Goal: Contribute content

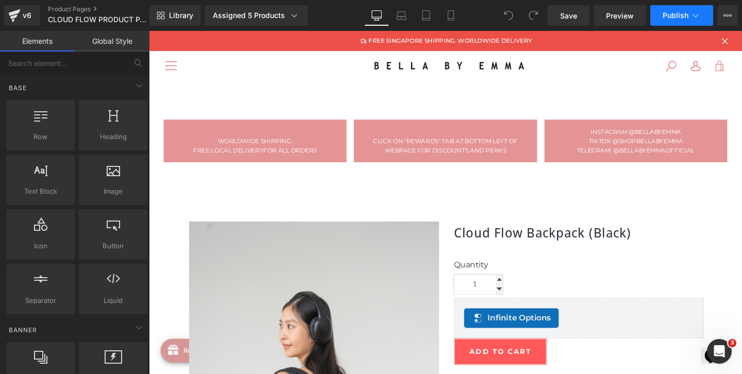
click at [676, 16] on span "Publish" at bounding box center [675, 15] width 26 height 8
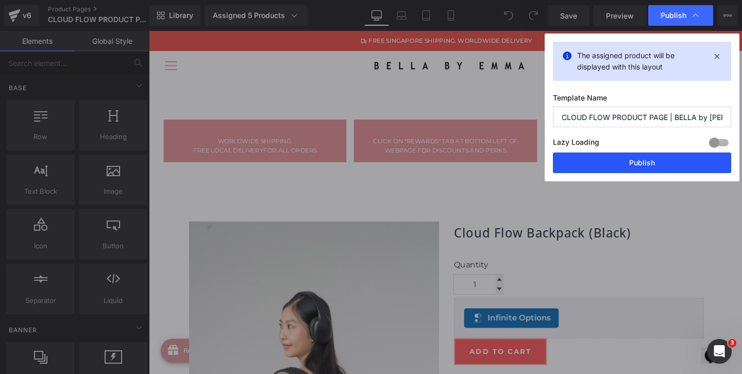
click at [617, 169] on button "Publish" at bounding box center [642, 162] width 178 height 21
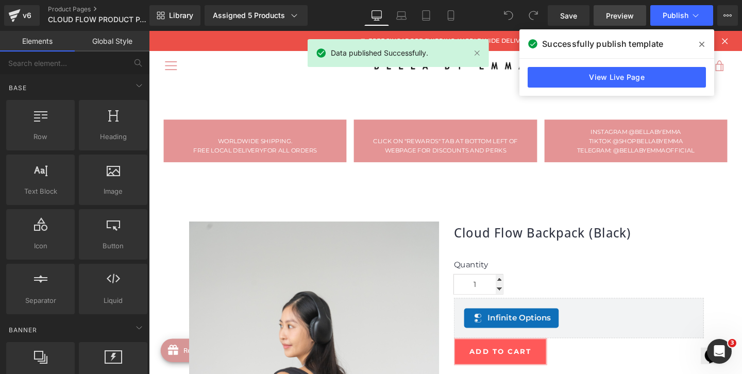
click at [610, 15] on span "Preview" at bounding box center [620, 15] width 28 height 11
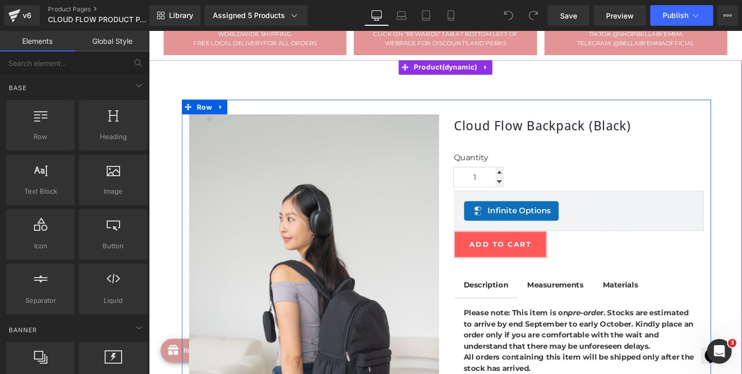
scroll to position [124, 0]
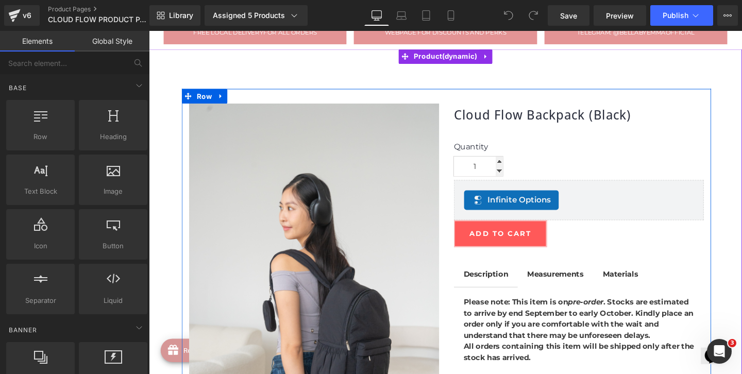
click at [532, 210] on span "Infinite Options" at bounding box center [538, 208] width 66 height 12
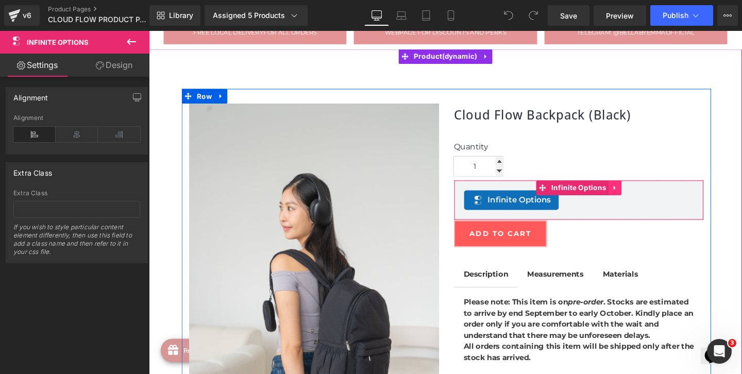
click at [637, 196] on icon at bounding box center [638, 196] width 2 height 5
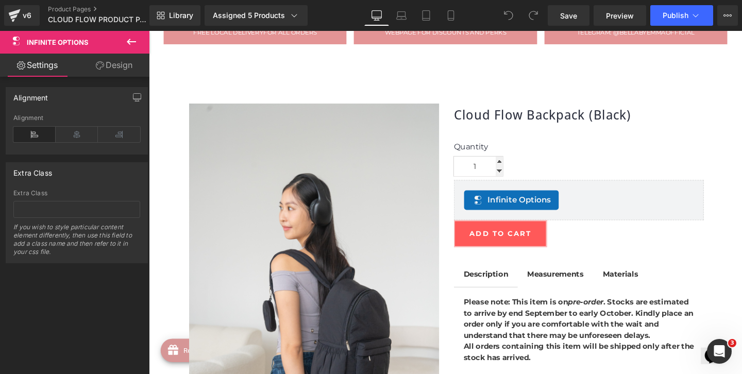
click at [128, 45] on icon at bounding box center [131, 42] width 12 height 12
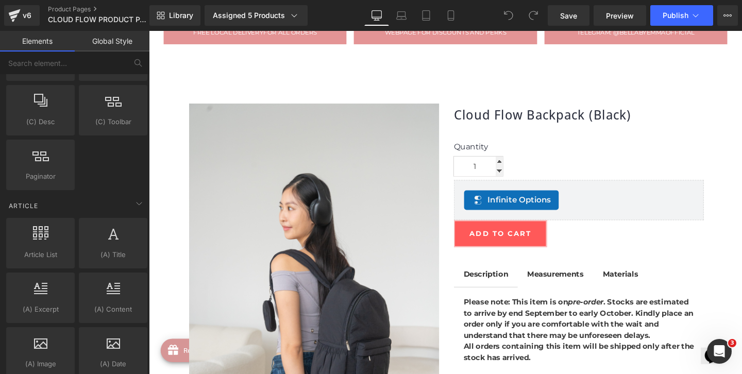
scroll to position [1864, 0]
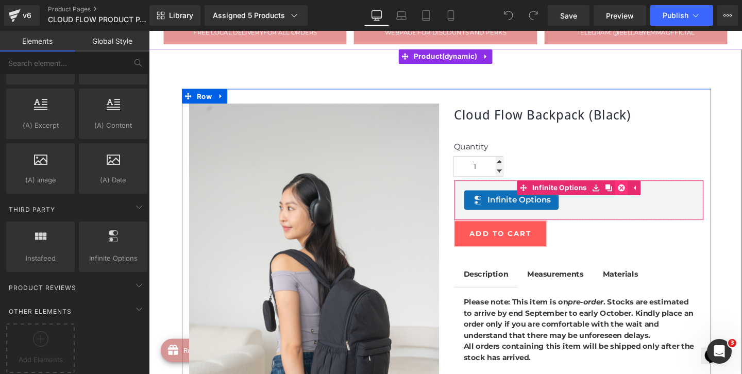
click at [649, 196] on link at bounding box center [645, 195] width 13 height 15
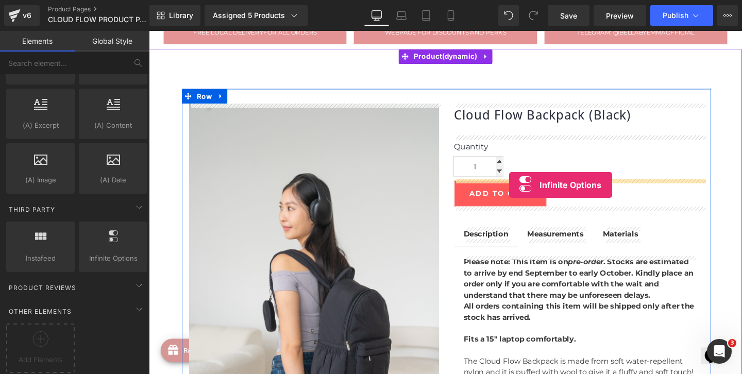
drag, startPoint x: 271, startPoint y: 265, endPoint x: 526, endPoint y: 191, distance: 265.4
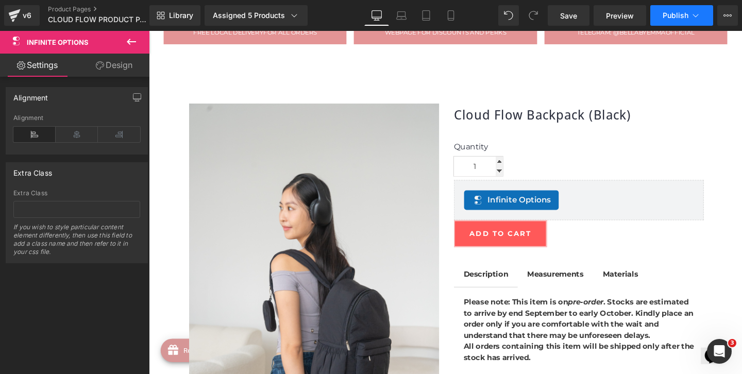
click at [663, 18] on span "Publish" at bounding box center [675, 15] width 26 height 8
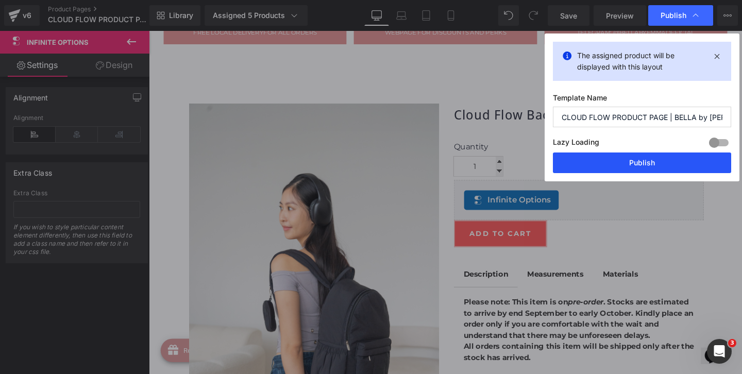
drag, startPoint x: 622, startPoint y: 158, endPoint x: 497, endPoint y: 134, distance: 126.9
click at [622, 158] on button "Publish" at bounding box center [642, 162] width 178 height 21
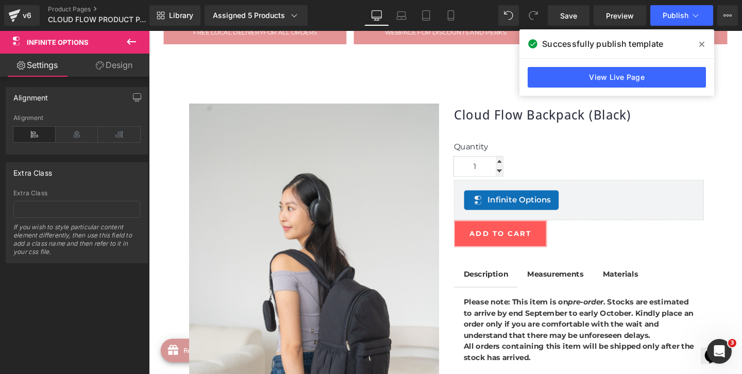
drag, startPoint x: 701, startPoint y: 43, endPoint x: 581, endPoint y: 12, distance: 123.8
click at [701, 43] on icon at bounding box center [701, 44] width 5 height 8
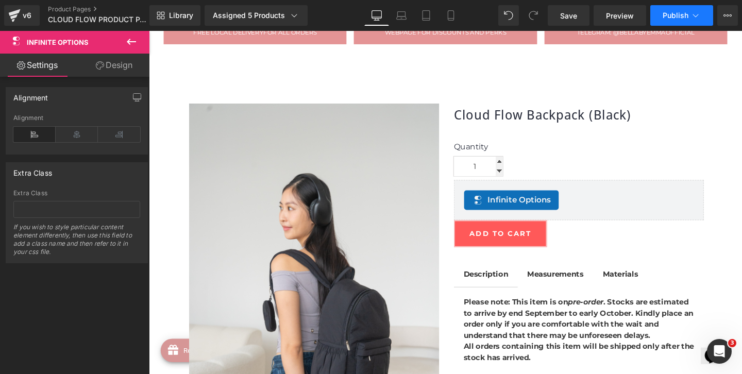
click at [667, 12] on span "Publish" at bounding box center [675, 15] width 26 height 8
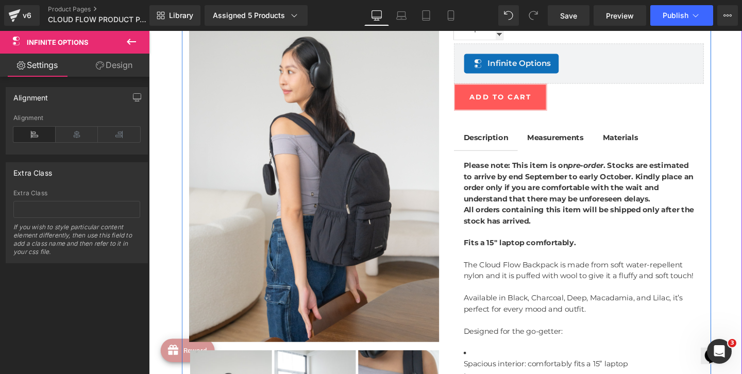
scroll to position [143, 0]
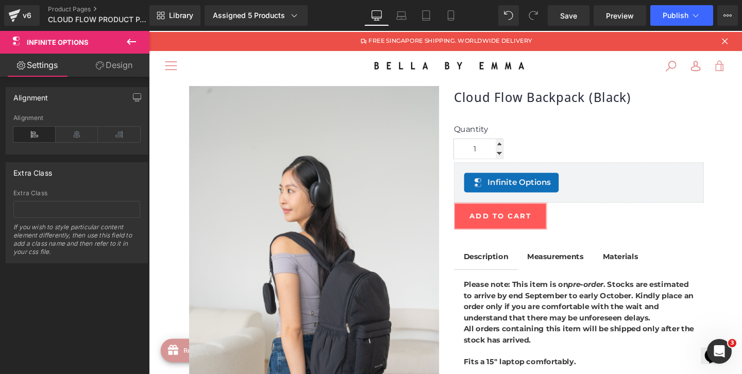
click at [580, 101] on link at bounding box center [580, 105] width 11 height 12
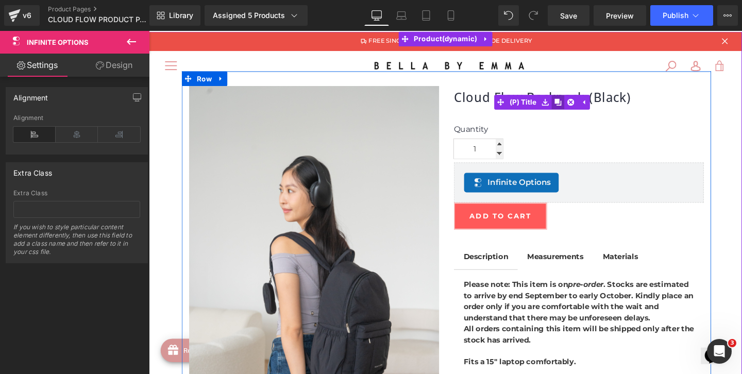
click at [580, 102] on icon at bounding box center [578, 105] width 7 height 7
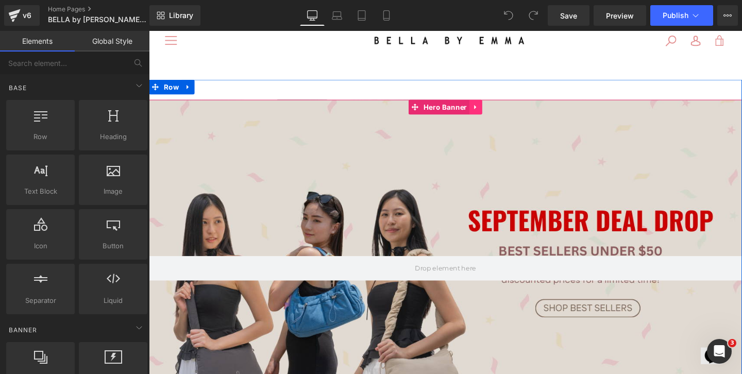
click at [491, 111] on icon at bounding box center [492, 111] width 2 height 5
click at [484, 110] on icon at bounding box center [485, 111] width 7 height 7
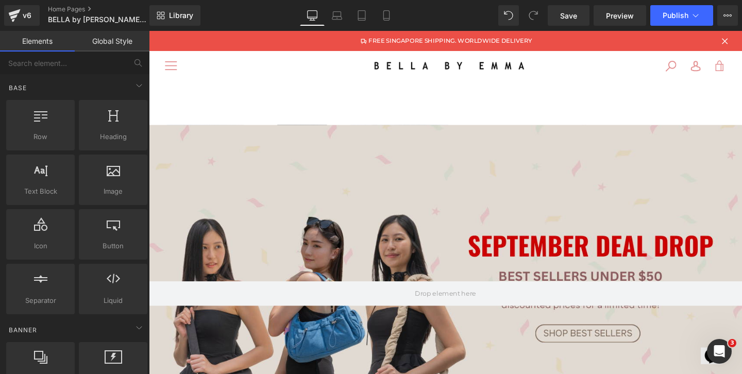
click at [454, 206] on div at bounding box center [460, 307] width 623 height 354
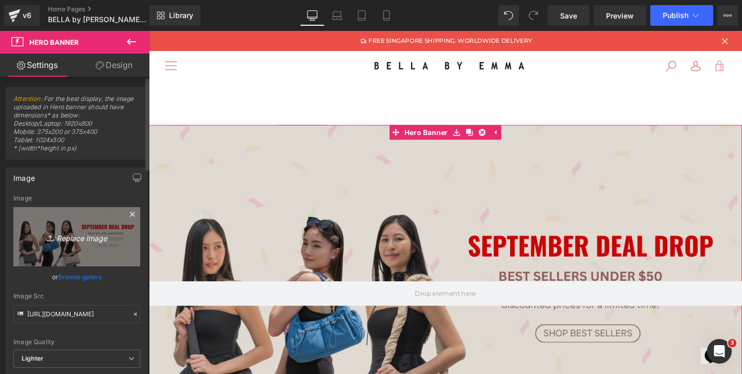
click at [83, 237] on icon "Replace Image" at bounding box center [77, 236] width 82 height 13
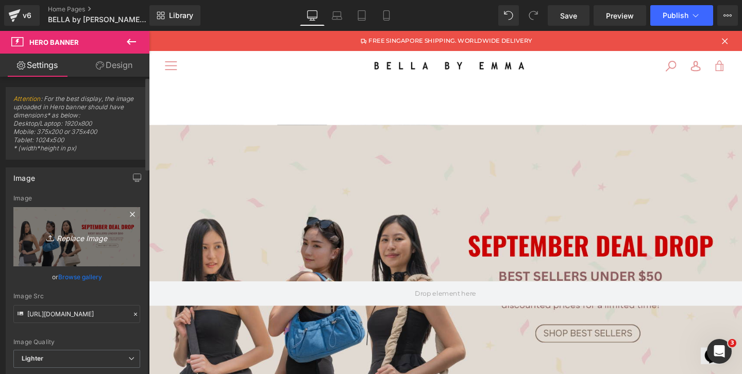
type input "C:\fakepath\Cream and Brown Photographic Beauty Site Launch Website-12.png"
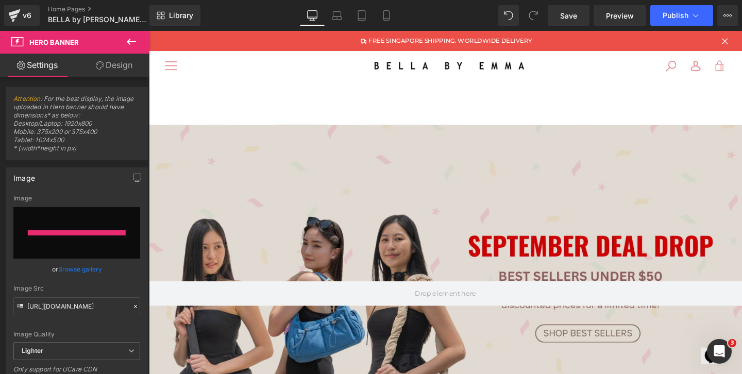
type input "https://ucarecdn.com/e27ef8f8-a932-45c5-826e-39bc6dd5f94b/-/format/auto/-/previ…"
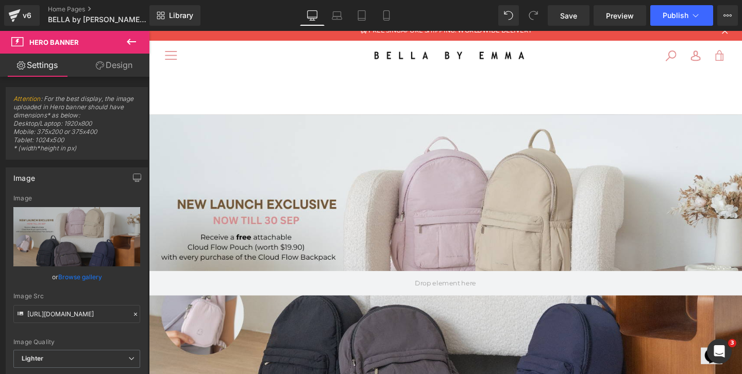
scroll to position [20, 0]
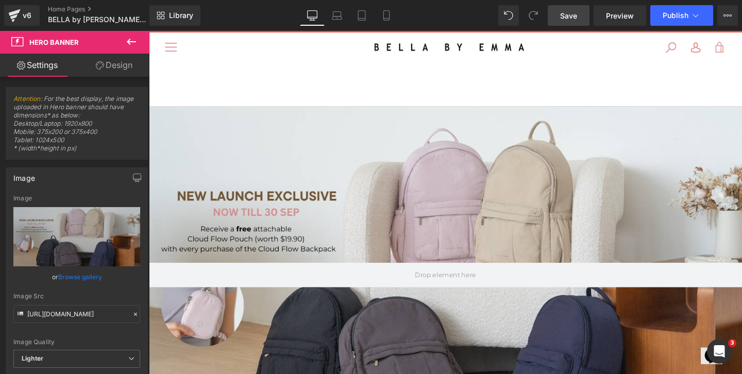
click at [578, 11] on link "Save" at bounding box center [569, 15] width 42 height 21
